Goal: Task Accomplishment & Management: Manage account settings

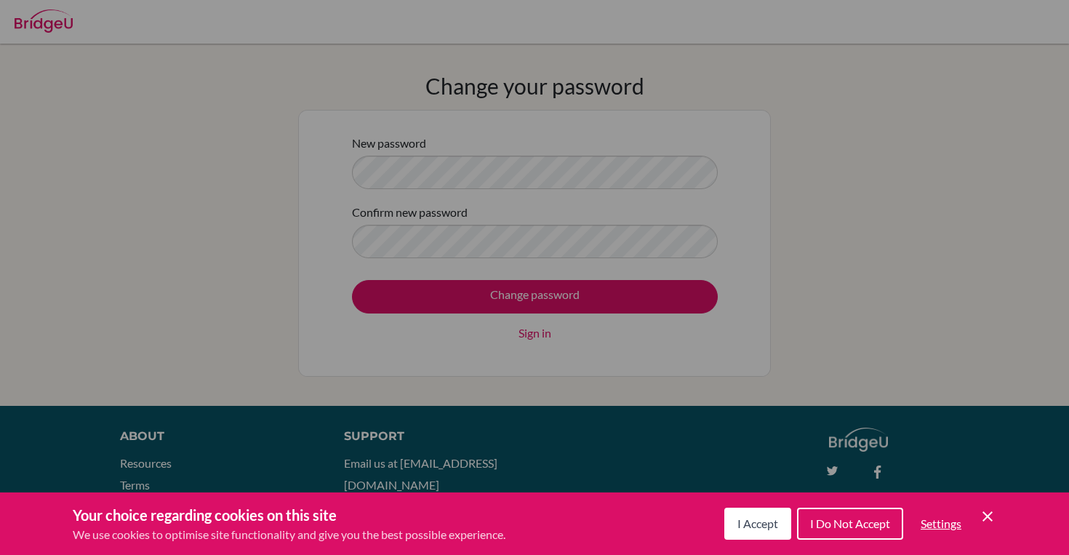
click at [408, 178] on div "Cookie Preferences" at bounding box center [534, 277] width 1069 height 555
click at [759, 523] on span "I Accept" at bounding box center [758, 523] width 41 height 14
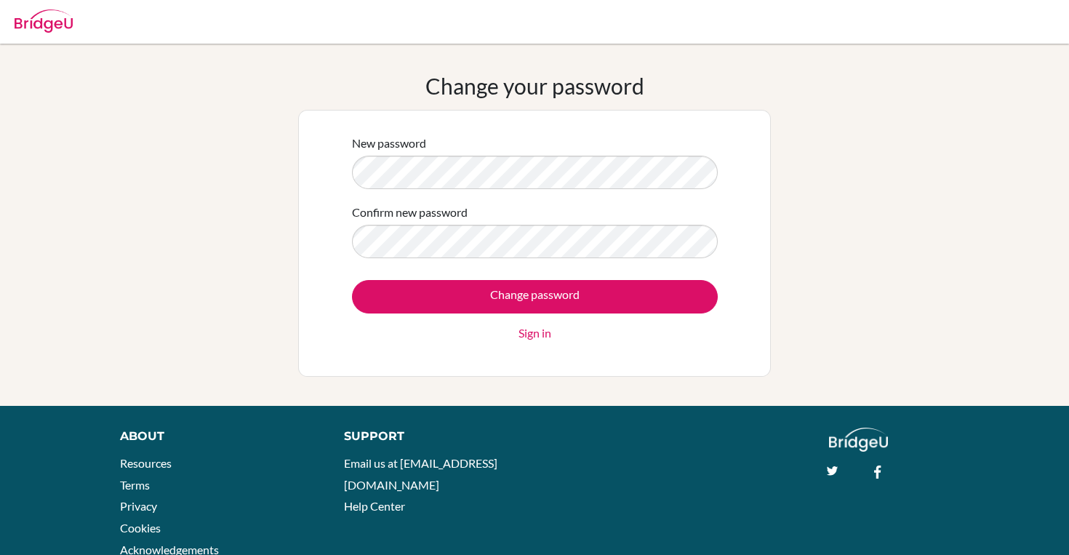
click at [551, 140] on div "New password" at bounding box center [535, 162] width 366 height 55
click at [721, 297] on div "New password Confirm new password Change password Sign in" at bounding box center [535, 243] width 384 height 236
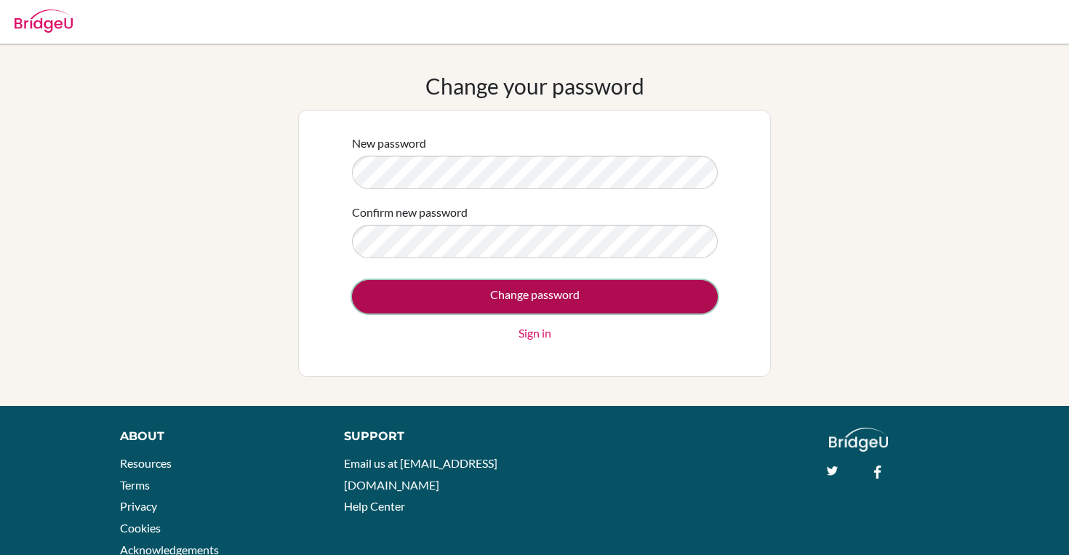
click at [698, 297] on input "Change password" at bounding box center [535, 296] width 366 height 33
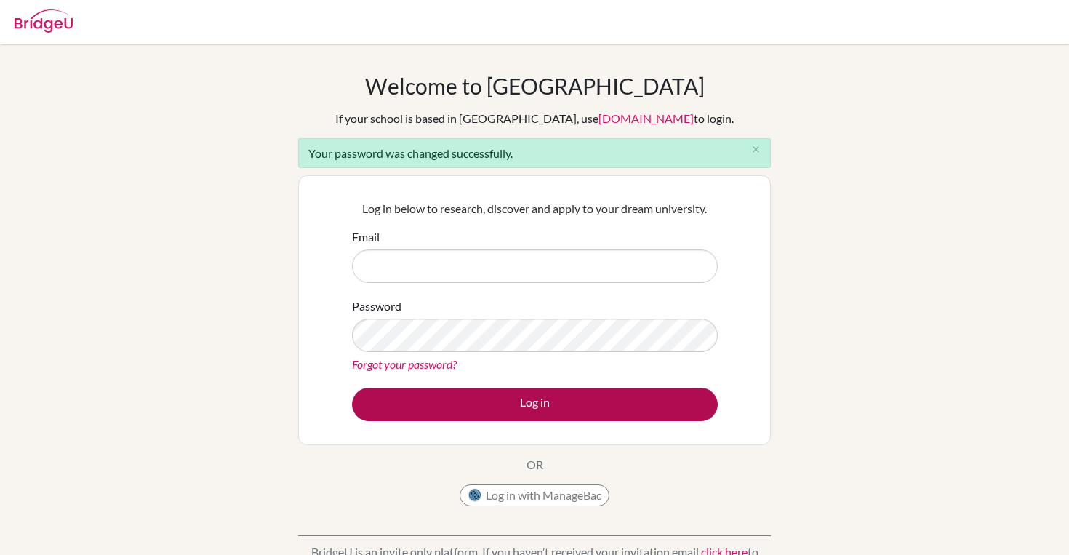
type input "[EMAIL_ADDRESS][DOMAIN_NAME]"
click at [530, 408] on button "Log in" at bounding box center [535, 404] width 366 height 33
